Goal: Use online tool/utility: Use online tool/utility

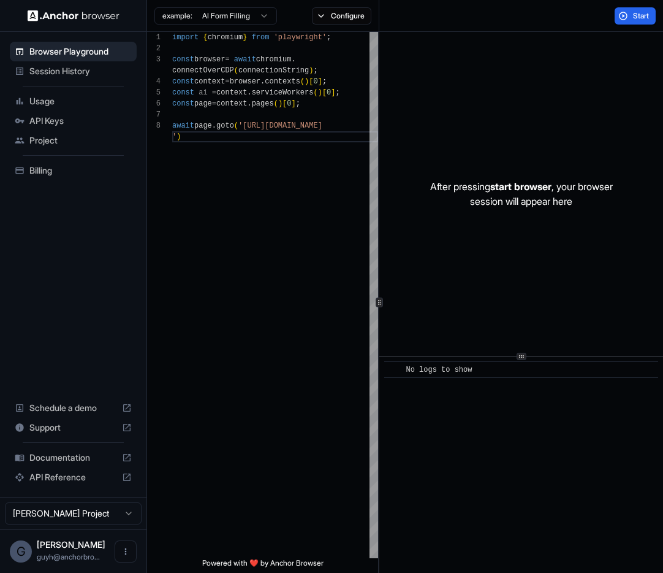
scroll to position [99, 0]
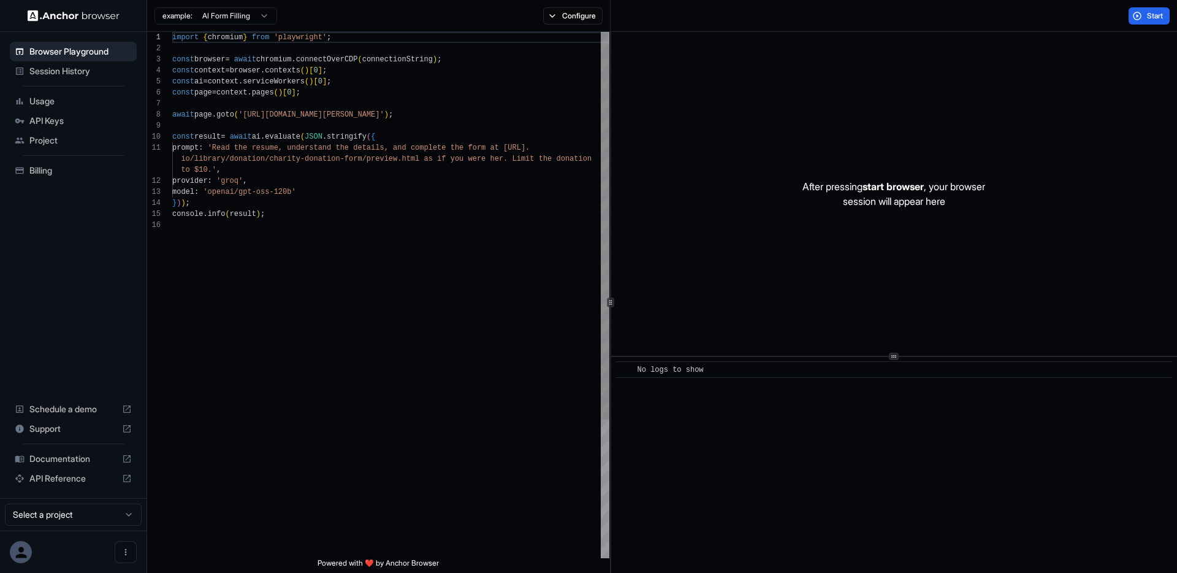
scroll to position [110, 0]
click at [1138, 17] on button "Start" at bounding box center [1149, 15] width 41 height 17
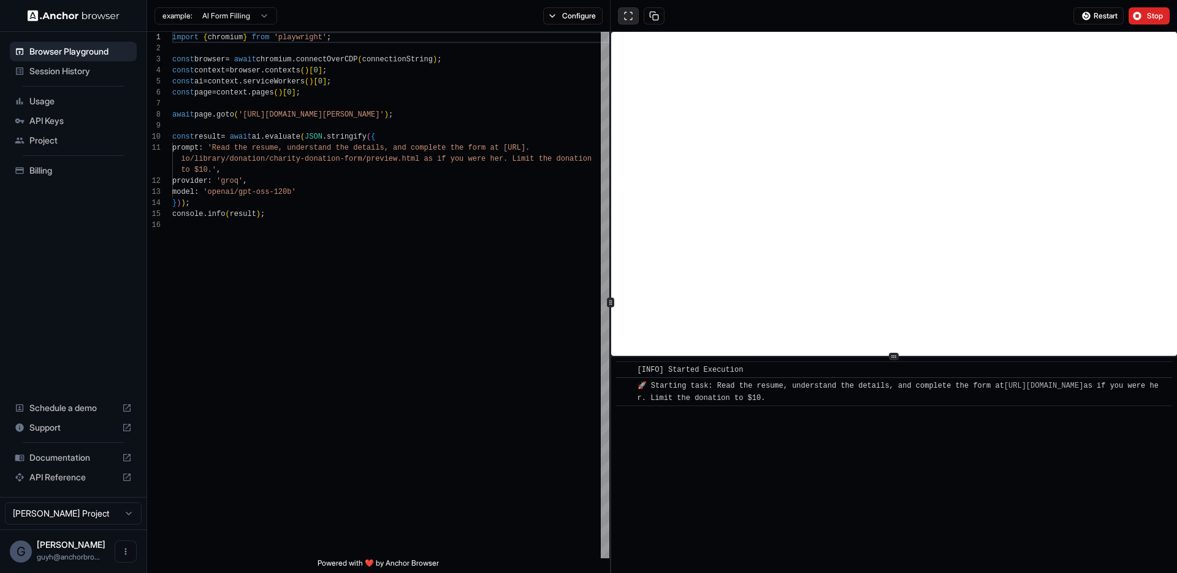
click at [630, 12] on button at bounding box center [628, 15] width 21 height 17
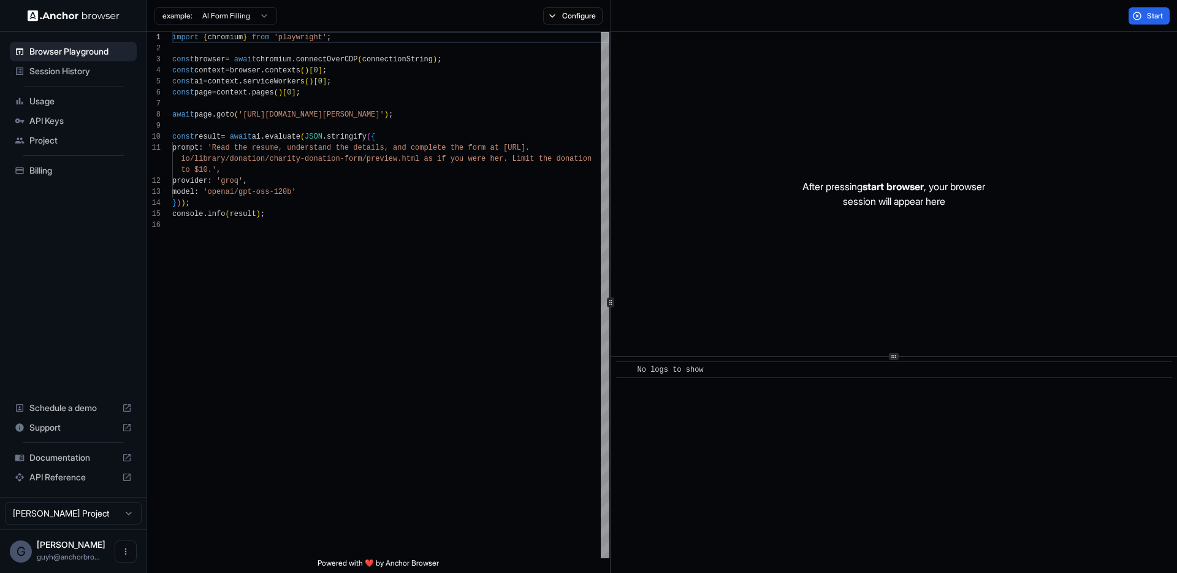
scroll to position [0, 0]
type textarea "**********"
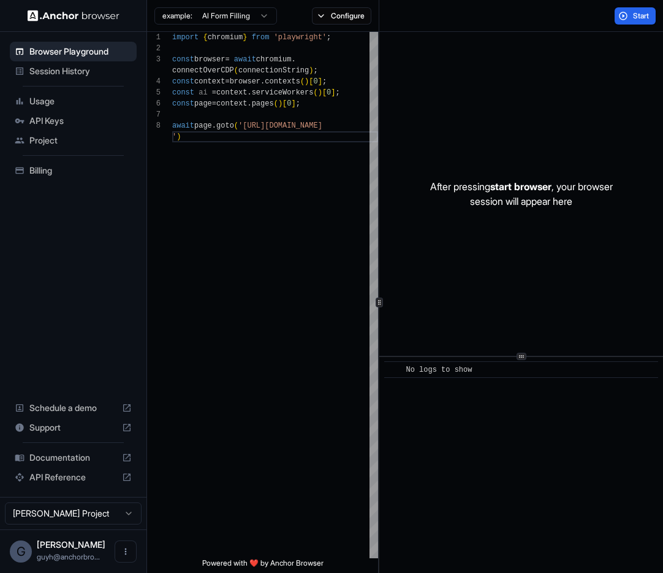
scroll to position [99, 0]
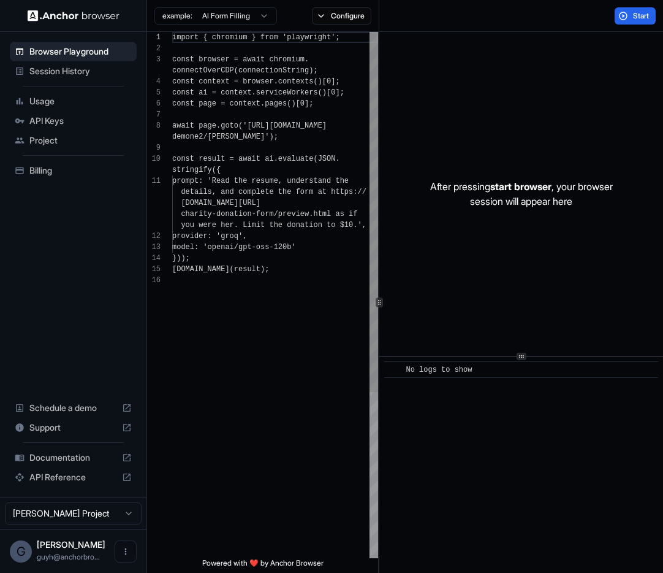
scroll to position [88, 0]
